Goal: Task Accomplishment & Management: Complete application form

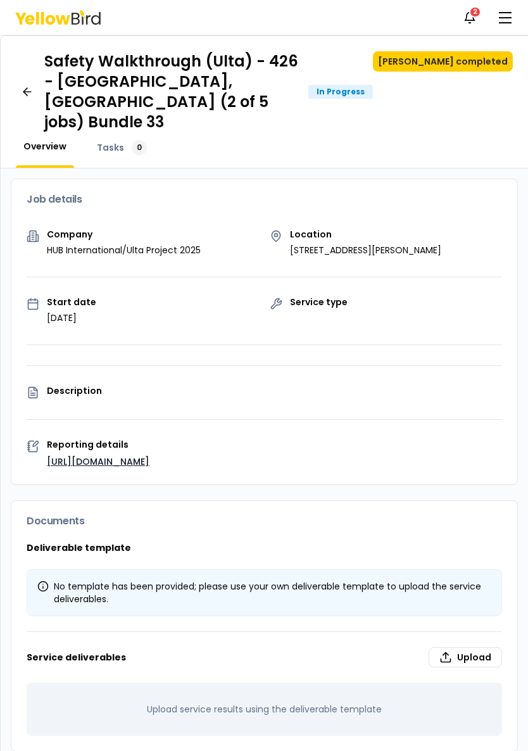
click at [468, 64] on button "[PERSON_NAME] completed" at bounding box center [443, 61] width 140 height 20
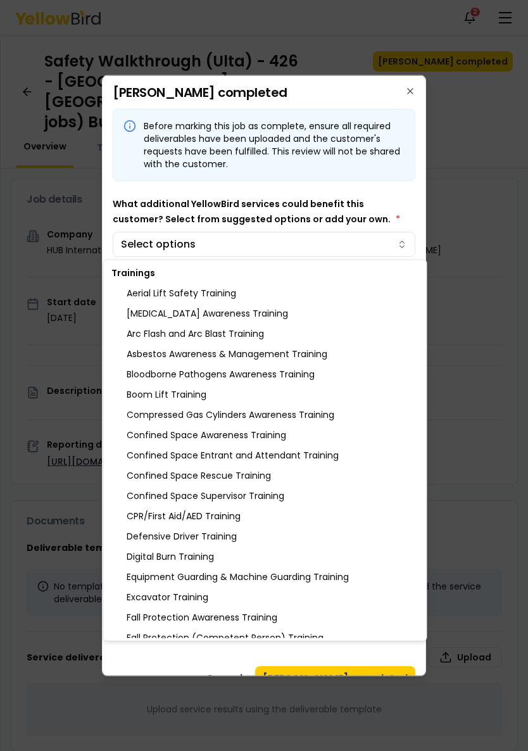
click at [334, 253] on div at bounding box center [264, 375] width 528 height 751
click at [220, 519] on div "CPR/First Aid/AED Training" at bounding box center [265, 516] width 318 height 20
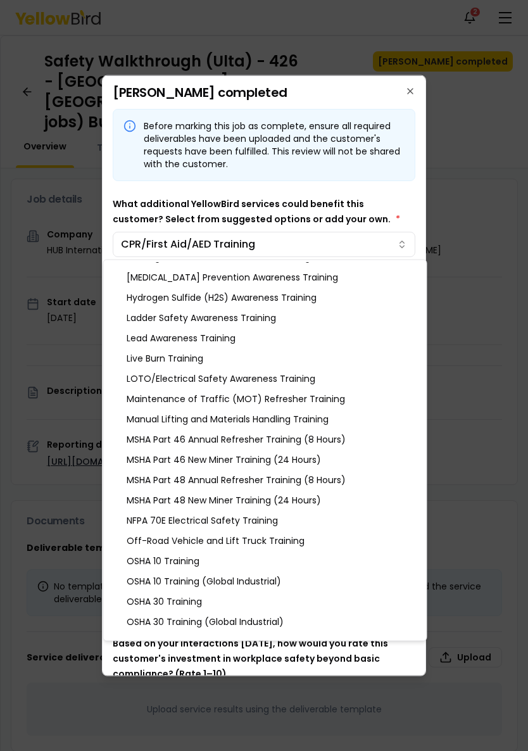
scroll to position [607, 0]
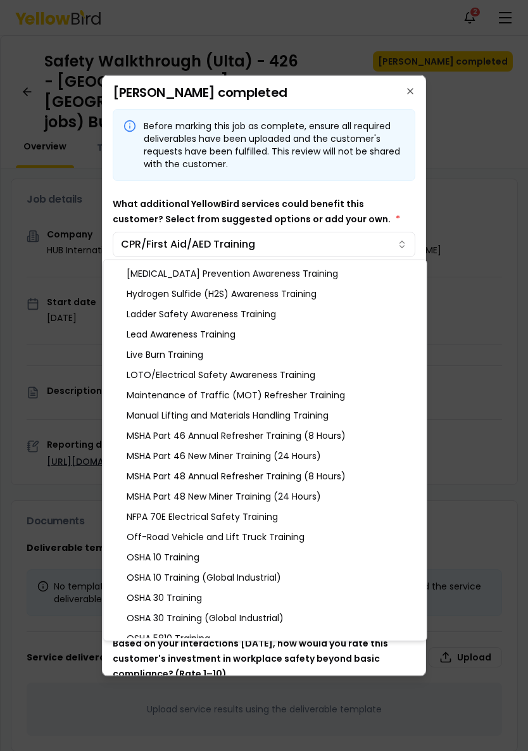
click at [406, 84] on div at bounding box center [264, 375] width 528 height 751
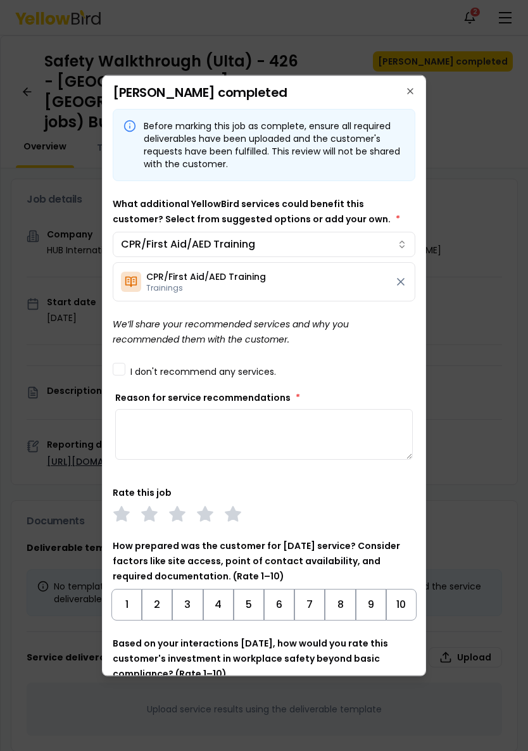
click at [225, 432] on textarea "Reason for service recommendations *" at bounding box center [264, 434] width 298 height 51
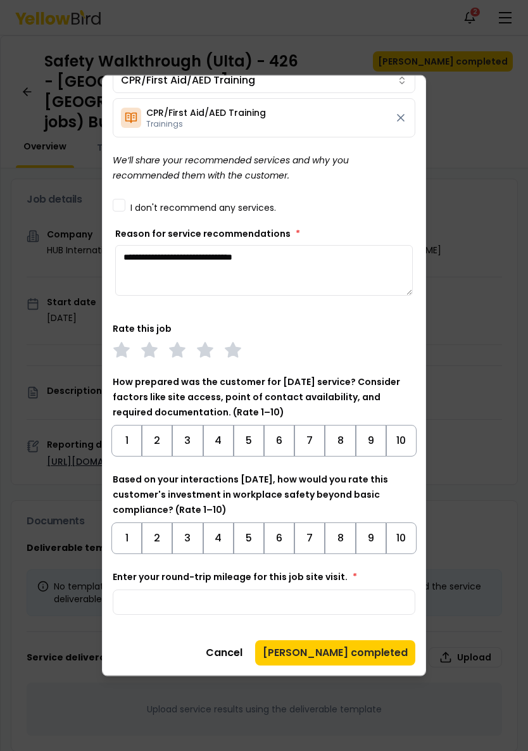
scroll to position [164, 0]
type textarea "**********"
click at [236, 353] on polygon at bounding box center [232, 349] width 15 height 14
click at [364, 441] on button "9" at bounding box center [371, 441] width 30 height 32
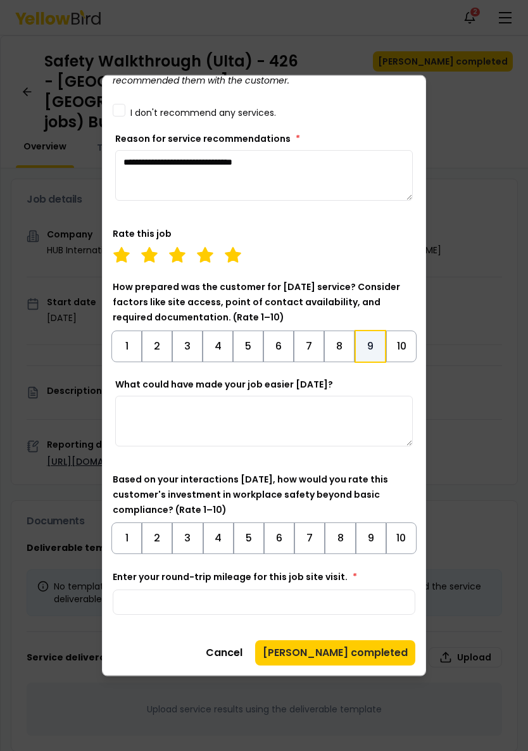
scroll to position [259, 0]
click at [329, 427] on textarea "What could have made your job easier [DATE]?" at bounding box center [264, 421] width 298 height 51
type textarea "*"
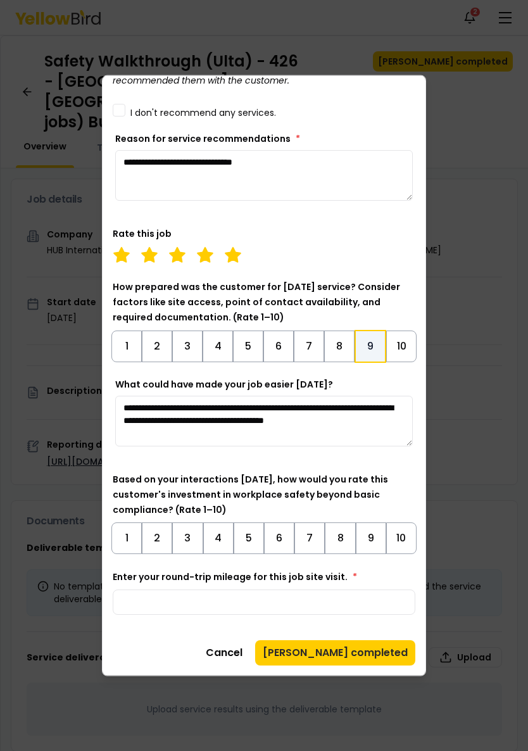
type textarea "**********"
click at [312, 487] on div "Based on your interactions [DATE], how would you rate this customer's investmen…" at bounding box center [264, 513] width 303 height 82
click at [368, 533] on button "9" at bounding box center [371, 538] width 30 height 32
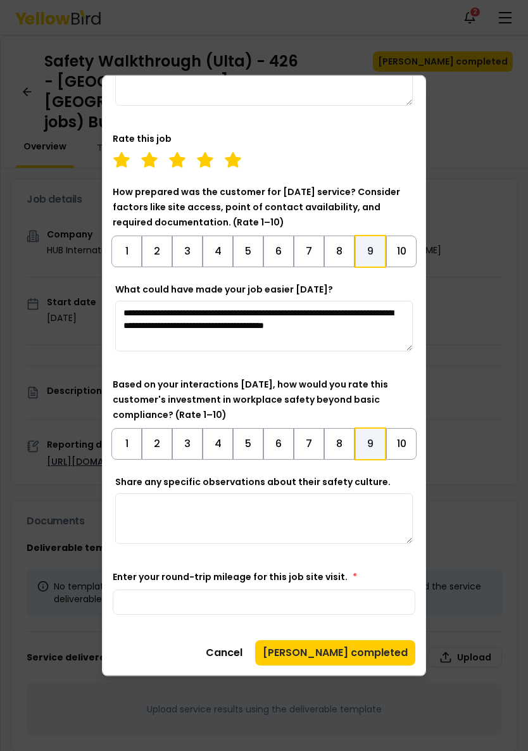
scroll to position [354, 0]
click at [304, 598] on input "Enter your round-trip mileage for this job site visit. *" at bounding box center [264, 601] width 303 height 25
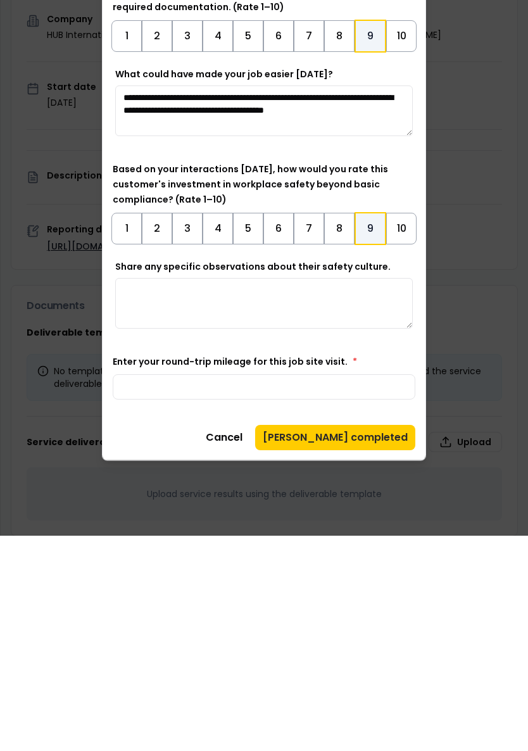
type input "**"
click at [356, 640] on button "[PERSON_NAME] completed" at bounding box center [335, 652] width 160 height 25
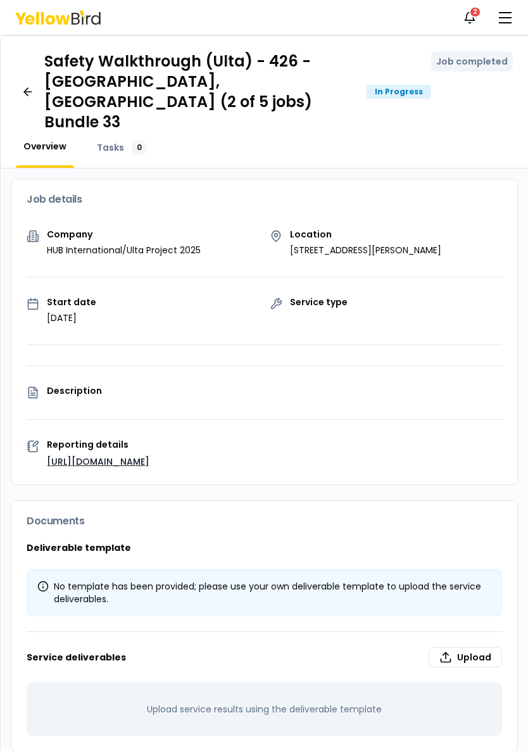
scroll to position [0, 0]
click at [465, 17] on icon "button" at bounding box center [469, 17] width 13 height 13
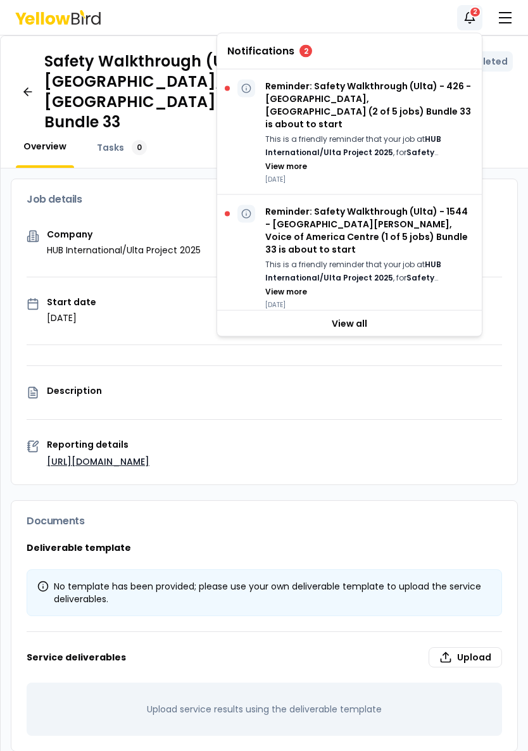
click at [398, 227] on p "Reminder: Safety Walkthrough (Ulta) - 1544 - [GEOGRAPHIC_DATA][PERSON_NAME], Vo…" at bounding box center [368, 230] width 206 height 51
click at [367, 104] on p "Reminder: Safety Walkthrough (Ulta) - 426 - [GEOGRAPHIC_DATA], [GEOGRAPHIC_DATA…" at bounding box center [368, 105] width 206 height 51
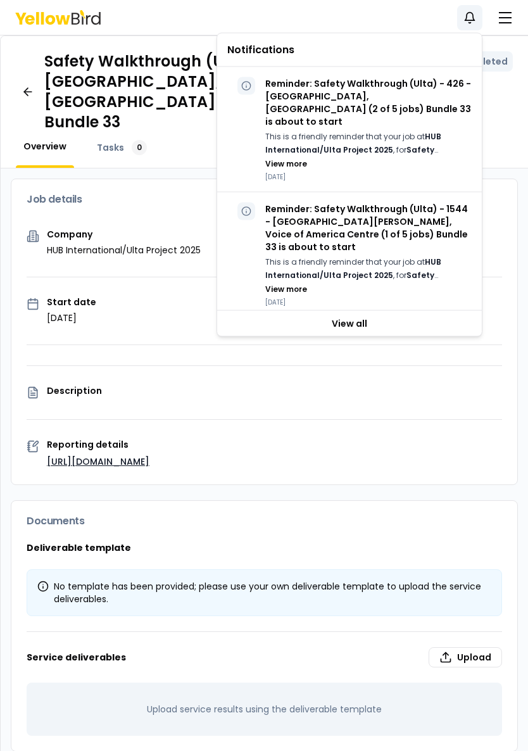
click at [492, 140] on div "Overview Tasks 0" at bounding box center [264, 154] width 497 height 28
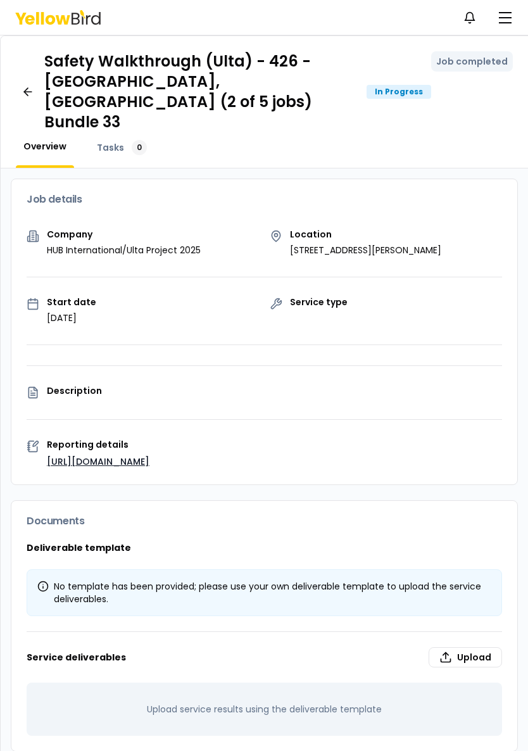
click at [504, 20] on button "button" at bounding box center [504, 17] width 25 height 25
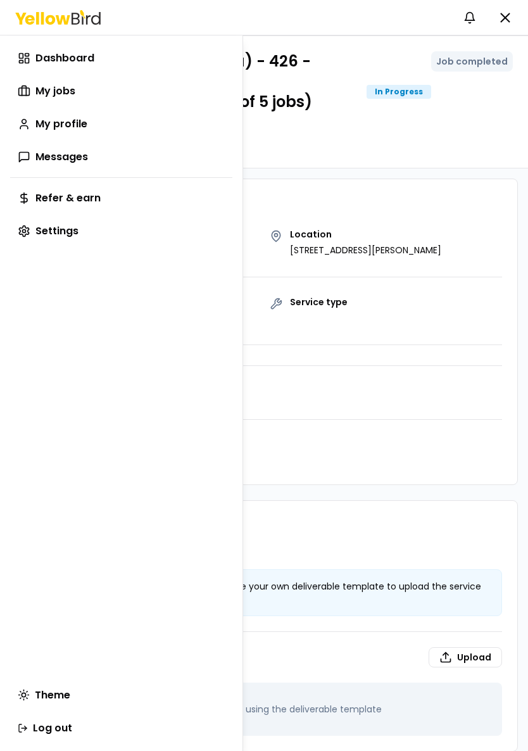
click at [73, 60] on span "Dashboard" at bounding box center [64, 58] width 59 height 15
